Goal: Task Accomplishment & Management: Manage account settings

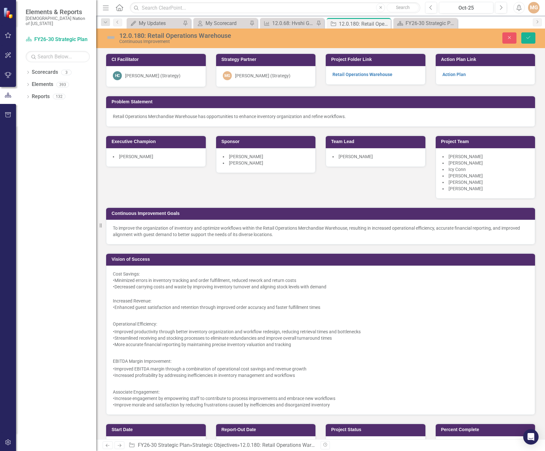
scroll to position [321, 0]
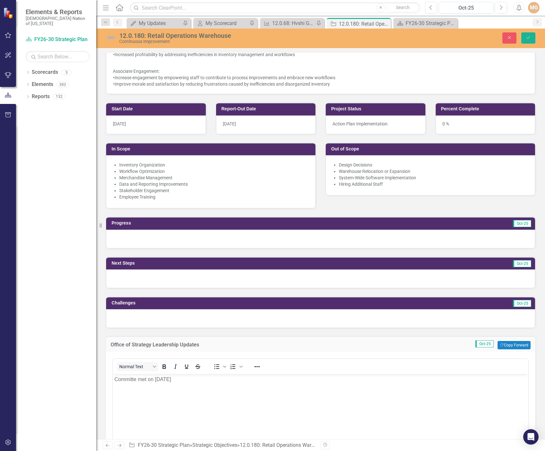
click at [136, 379] on p "Committe met on [DATE]" at bounding box center [321, 380] width 412 height 8
click at [194, 382] on p "Committee met on [DATE]" at bounding box center [321, 380] width 412 height 8
click at [528, 35] on button "Save" at bounding box center [529, 37] width 14 height 11
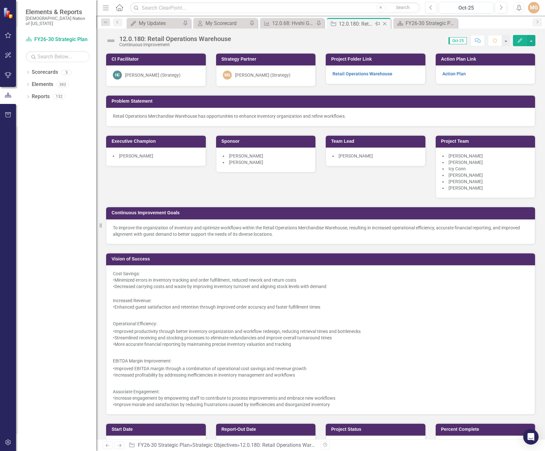
click at [385, 24] on icon "Close" at bounding box center [385, 23] width 6 height 5
click at [384, 24] on icon "Close" at bounding box center [385, 23] width 6 height 5
drag, startPoint x: 319, startPoint y: 23, endPoint x: 310, endPoint y: 25, distance: 9.6
click at [0, 0] on icon at bounding box center [0, 0] width 0 height 0
